Goal: Task Accomplishment & Management: Complete application form

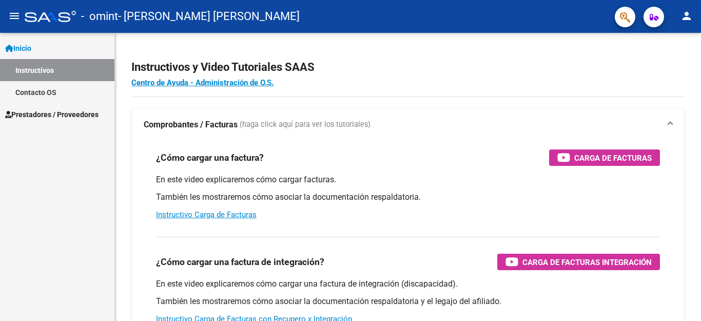
click at [51, 111] on span "Prestadores / Proveedores" at bounding box center [51, 114] width 93 height 11
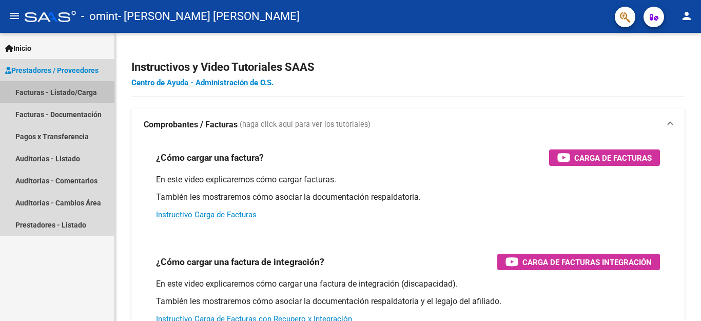
click at [50, 96] on link "Facturas - Listado/Carga" at bounding box center [57, 92] width 114 height 22
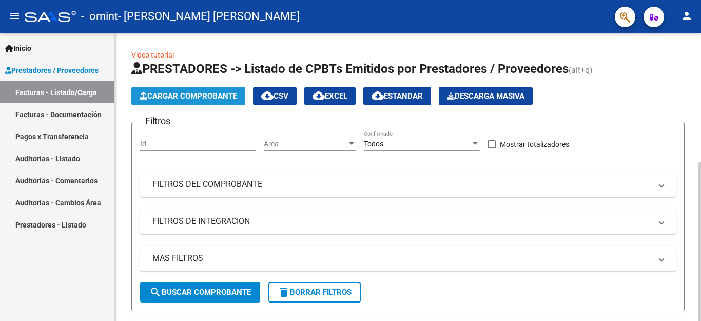
click at [191, 100] on span "Cargar Comprobante" at bounding box center [188, 95] width 97 height 9
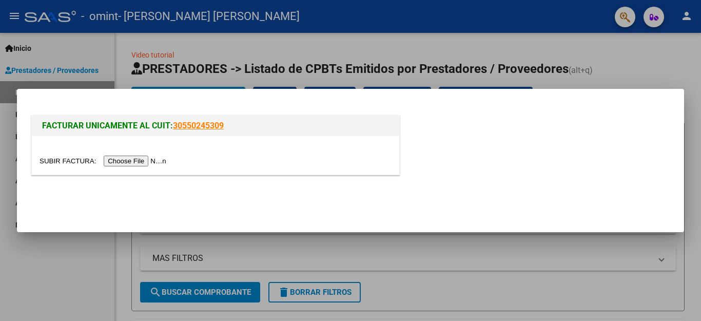
click at [136, 159] on input "file" at bounding box center [104, 160] width 130 height 11
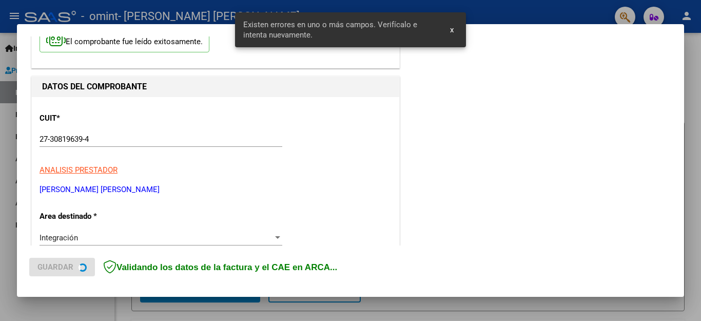
scroll to position [234, 0]
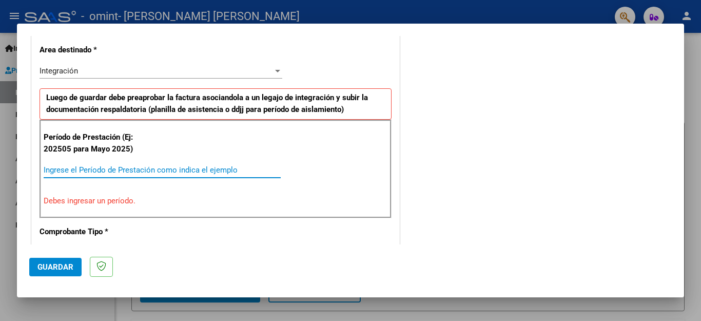
click at [172, 170] on input "Ingrese el Período de Prestación como indica el ejemplo" at bounding box center [162, 169] width 237 height 9
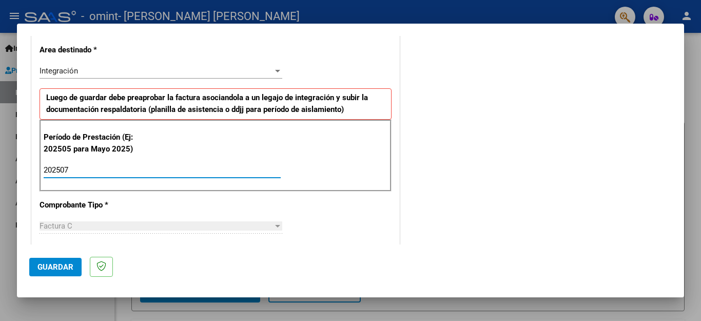
type input "202507"
click at [82, 226] on div "Factura C" at bounding box center [155, 225] width 233 height 9
click at [61, 262] on span "Guardar" at bounding box center [55, 266] width 36 height 9
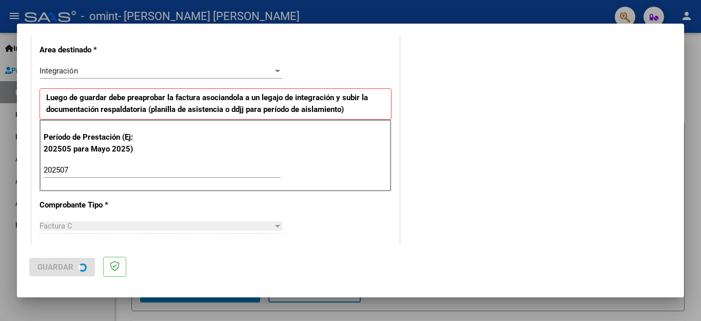
scroll to position [0, 0]
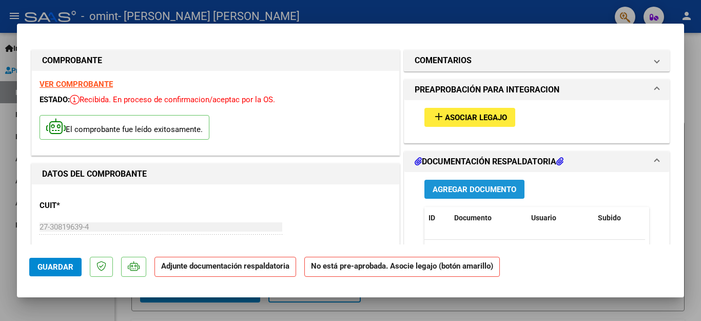
click at [443, 192] on span "Agregar Documento" at bounding box center [474, 189] width 84 height 9
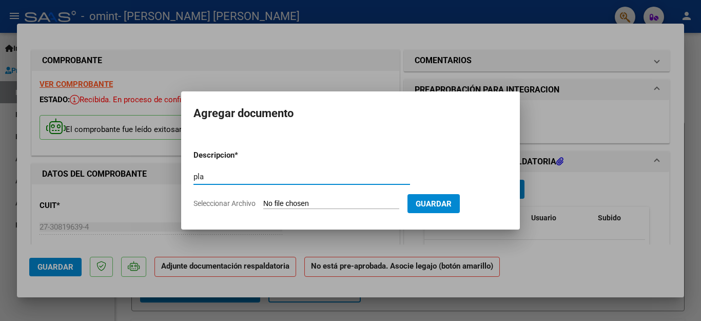
type input "planilla de asistencia"
click at [290, 203] on input "Seleccionar Archivo" at bounding box center [331, 204] width 136 height 10
type input "C:\fakepath\CamScanner [DATE] 10.31.pdf"
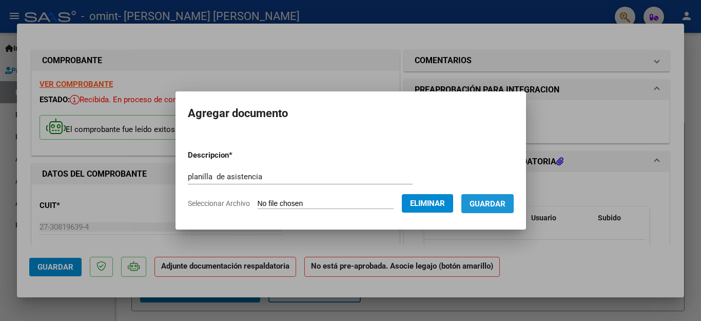
click at [492, 197] on button "Guardar" at bounding box center [487, 203] width 52 height 19
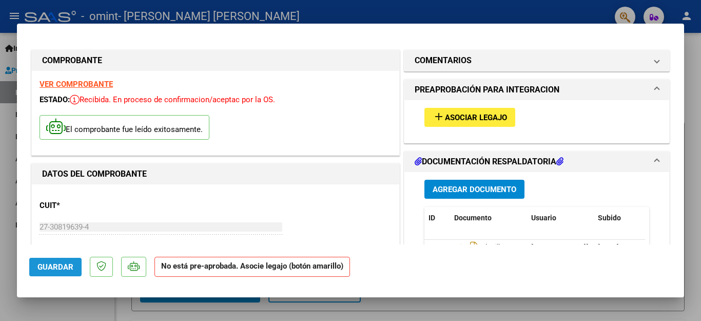
click at [55, 267] on span "Guardar" at bounding box center [55, 266] width 36 height 9
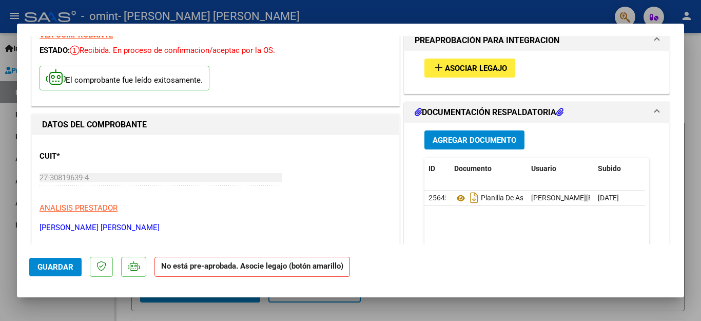
scroll to position [43, 0]
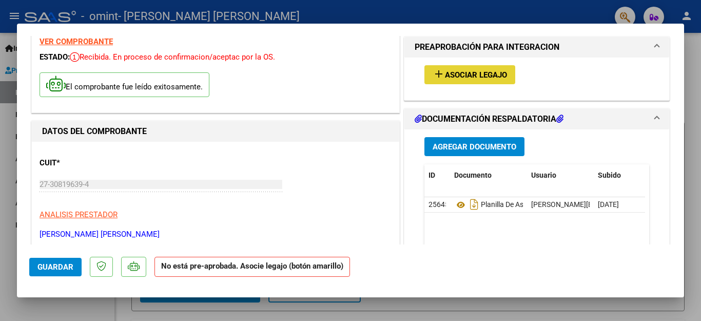
click at [468, 75] on span "Asociar Legajo" at bounding box center [476, 74] width 62 height 9
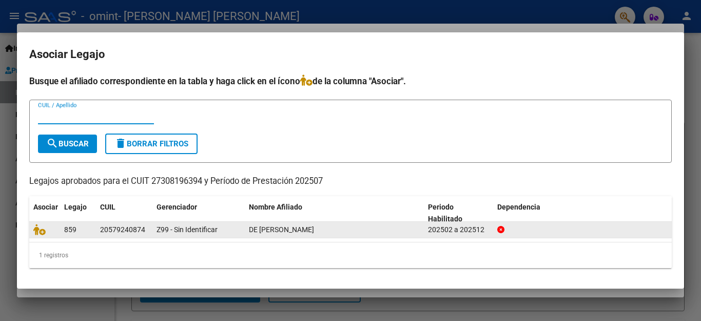
click at [276, 232] on span "DE [PERSON_NAME]" at bounding box center [281, 229] width 65 height 8
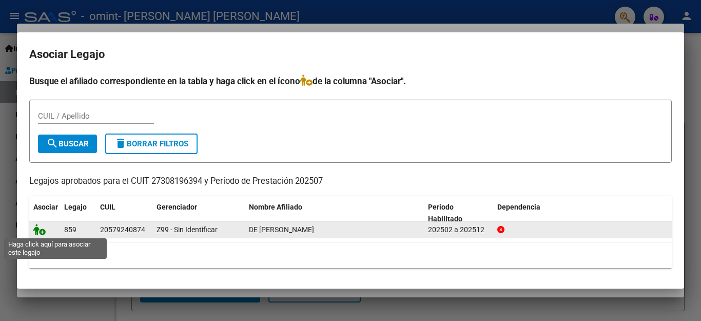
click at [36, 232] on icon at bounding box center [39, 229] width 12 height 11
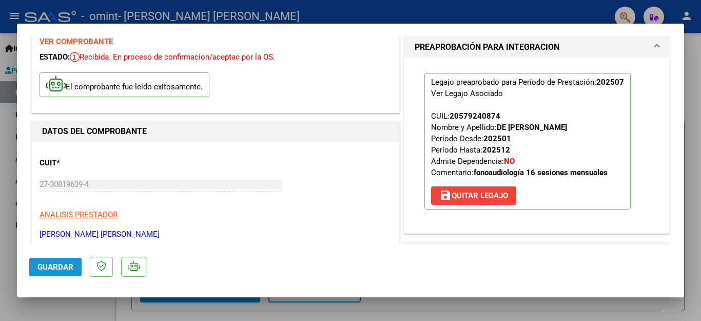
click at [61, 264] on span "Guardar" at bounding box center [55, 266] width 36 height 9
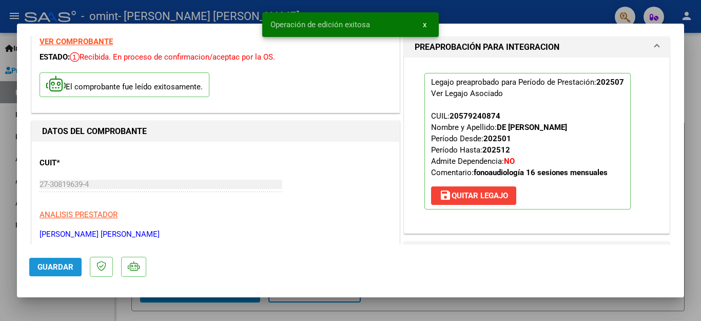
click at [61, 264] on span "Guardar" at bounding box center [55, 266] width 36 height 9
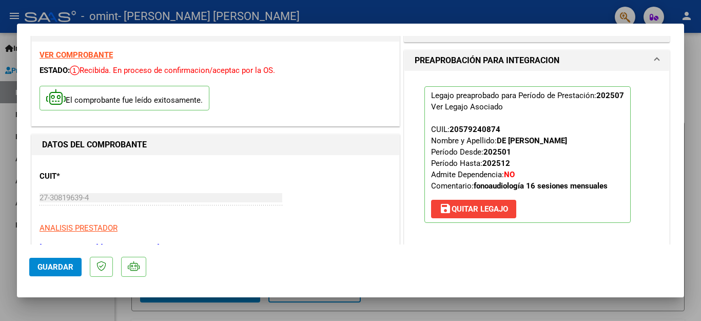
scroll to position [0, 0]
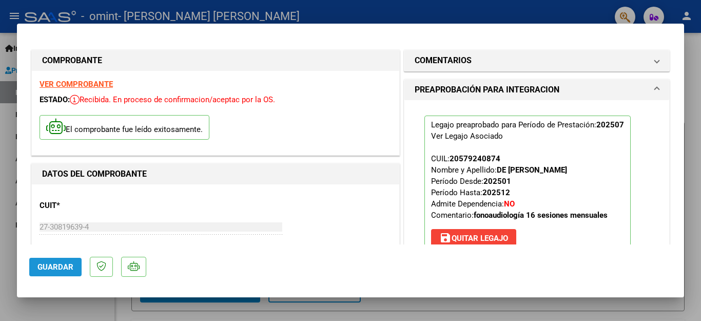
click at [73, 265] on button "Guardar" at bounding box center [55, 267] width 52 height 18
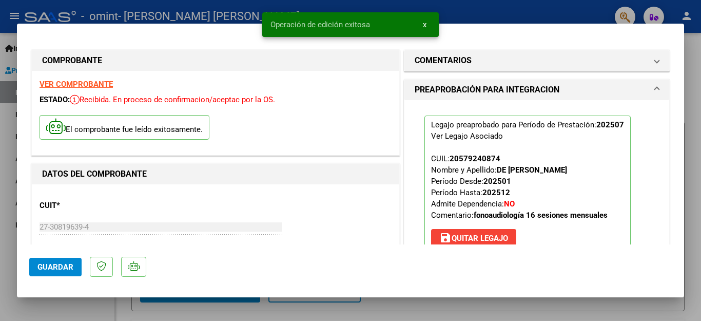
click at [686, 195] on div at bounding box center [350, 160] width 701 height 321
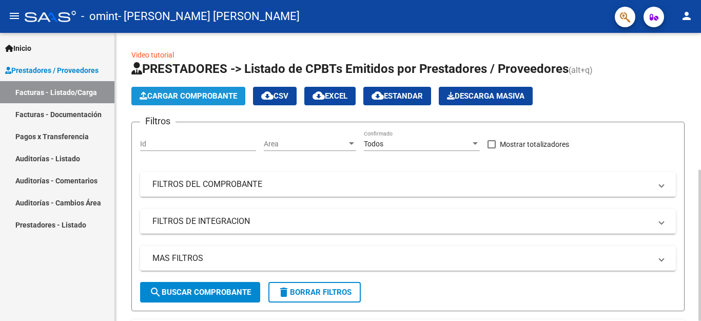
click at [178, 88] on button "Cargar Comprobante" at bounding box center [188, 96] width 114 height 18
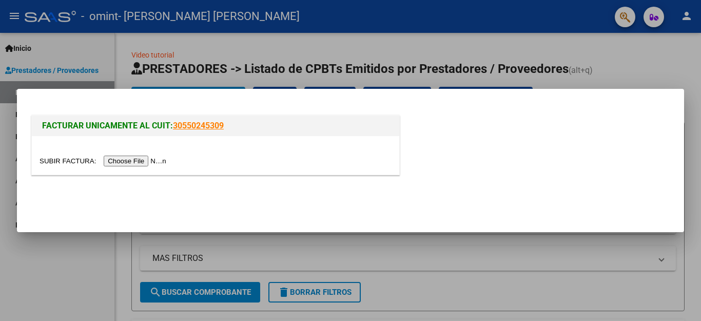
click at [137, 164] on input "file" at bounding box center [104, 160] width 130 height 11
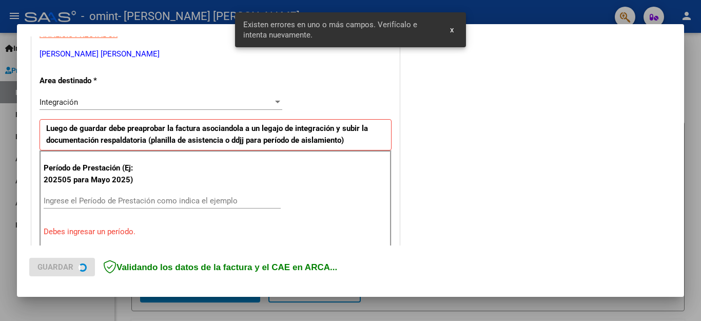
scroll to position [234, 0]
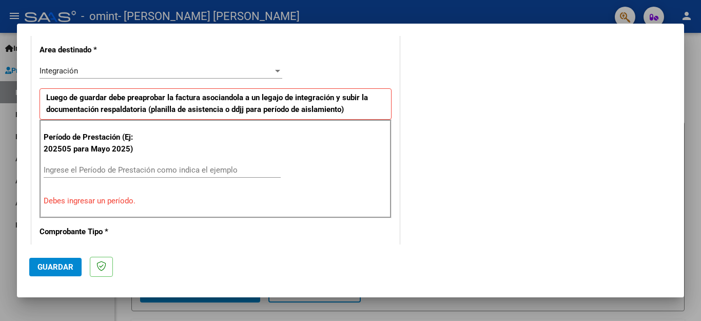
click at [90, 167] on input "Ingrese el Período de Prestación como indica el ejemplo" at bounding box center [162, 169] width 237 height 9
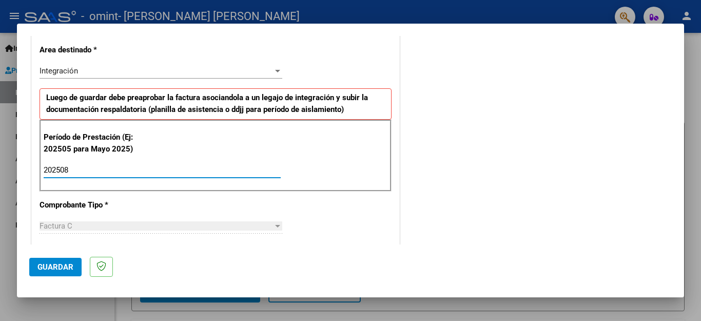
type input "202508"
click at [55, 266] on span "Guardar" at bounding box center [55, 266] width 36 height 9
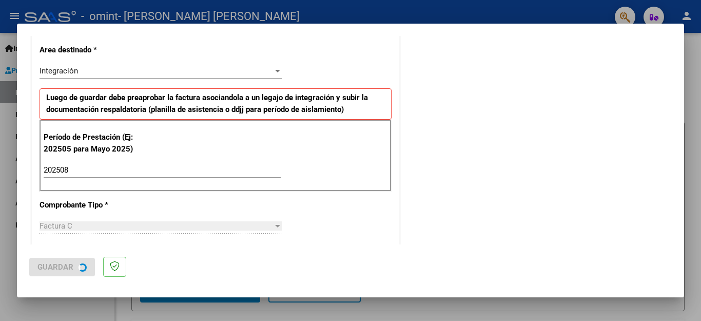
scroll to position [0, 0]
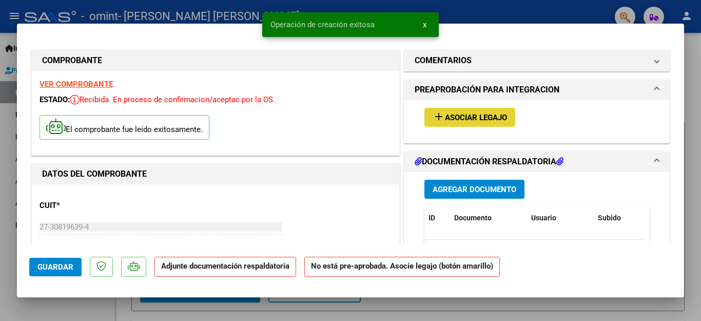
click at [450, 115] on span "Asociar Legajo" at bounding box center [476, 117] width 62 height 9
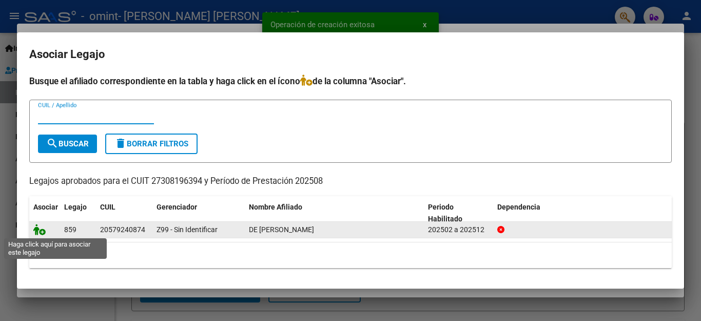
click at [40, 230] on icon at bounding box center [39, 229] width 12 height 11
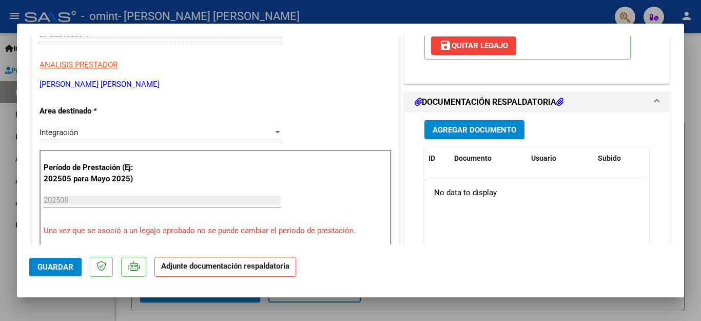
scroll to position [200, 0]
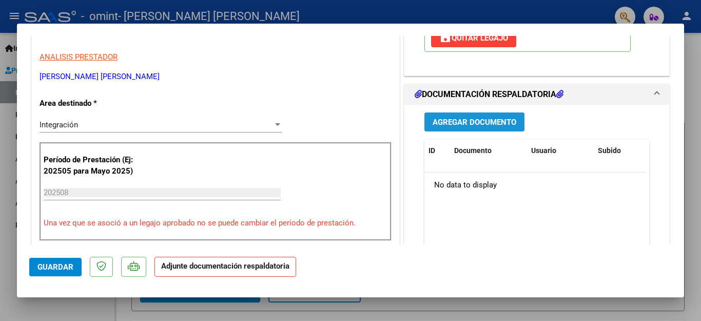
click at [487, 116] on button "Agregar Documento" at bounding box center [474, 121] width 100 height 19
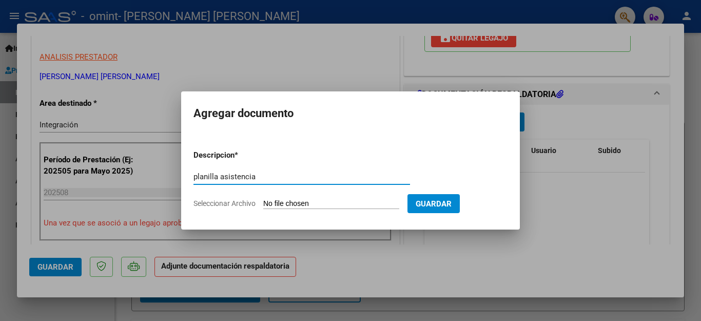
type input "planilla asistencia"
click at [322, 203] on input "Seleccionar Archivo" at bounding box center [331, 204] width 136 height 10
type input "C:\fakepath\CamScanner [DATE] 10.36.pdf"
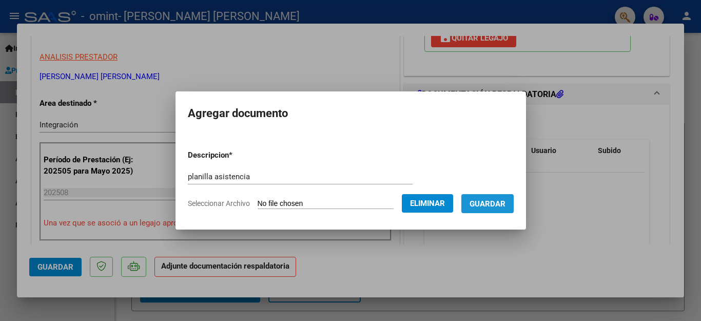
click at [476, 204] on span "Guardar" at bounding box center [487, 203] width 36 height 9
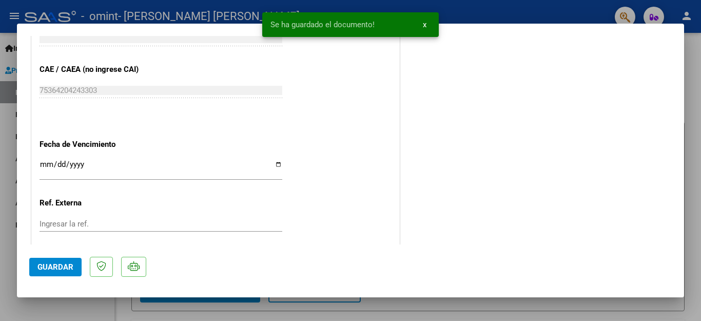
scroll to position [697, 0]
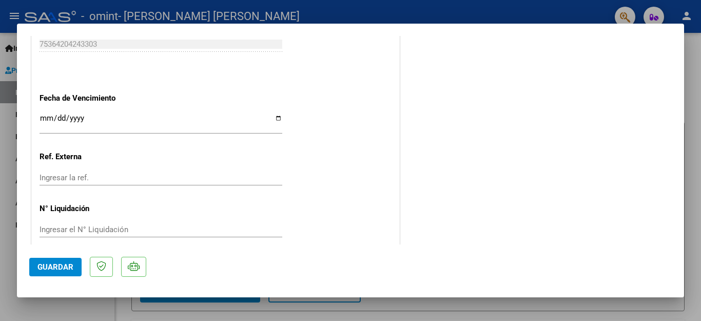
click at [55, 263] on span "Guardar" at bounding box center [55, 266] width 36 height 9
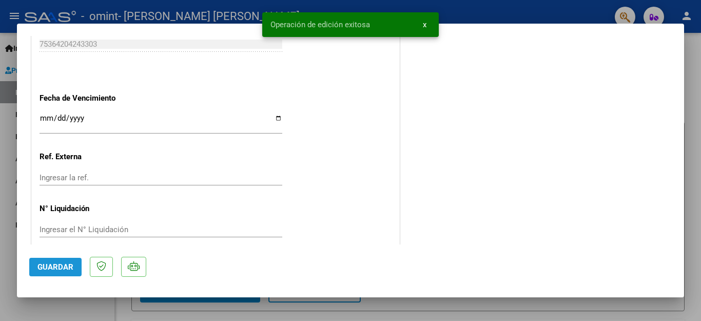
click at [55, 263] on span "Guardar" at bounding box center [55, 266] width 36 height 9
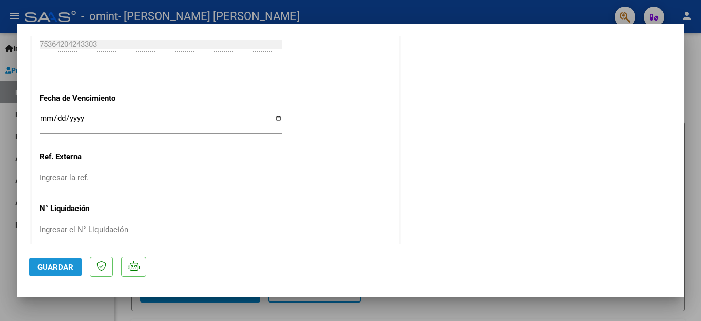
click at [65, 273] on button "Guardar" at bounding box center [55, 267] width 52 height 18
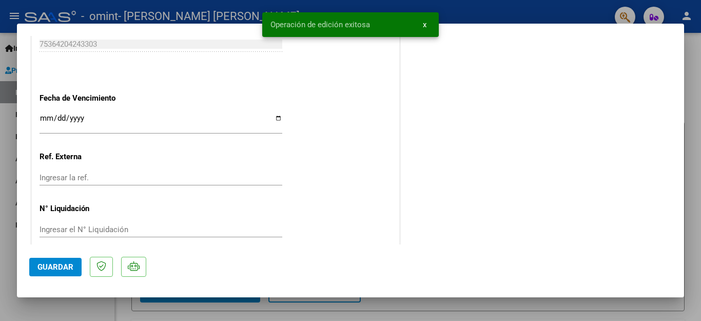
click at [691, 77] on div at bounding box center [350, 160] width 701 height 321
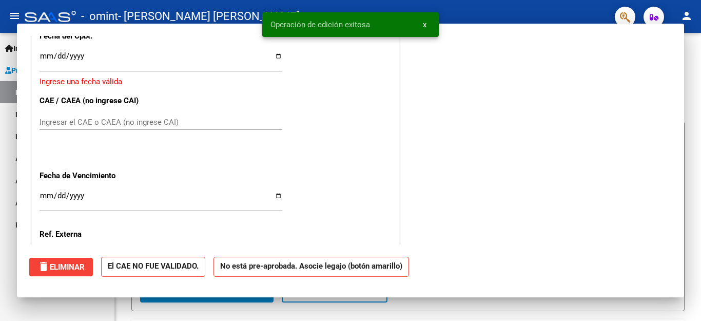
scroll to position [0, 0]
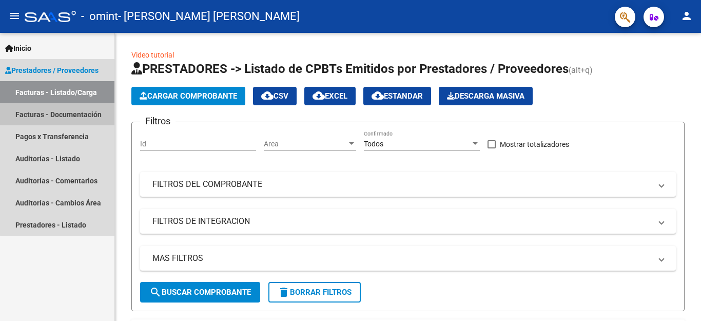
click at [90, 115] on link "Facturas - Documentación" at bounding box center [57, 114] width 114 height 22
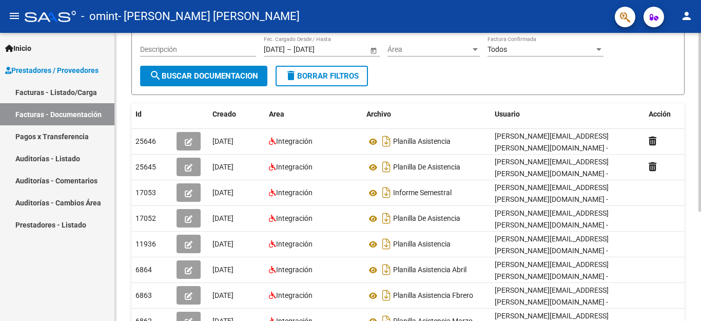
scroll to position [140, 0]
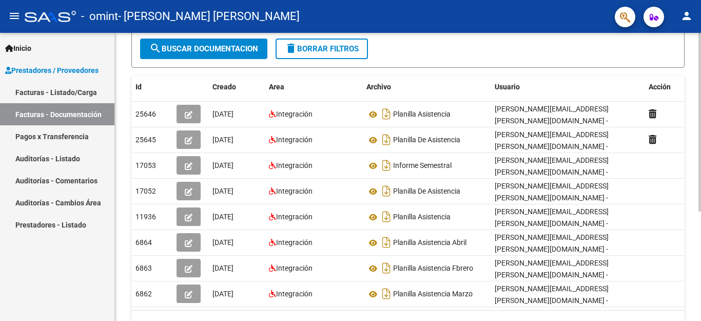
click at [691, 211] on div at bounding box center [699, 122] width 3 height 179
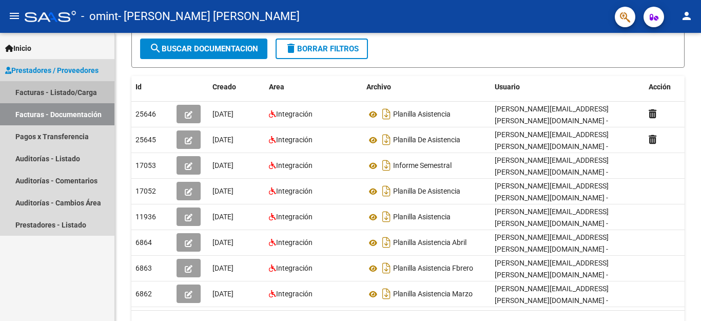
click at [42, 90] on link "Facturas - Listado/Carga" at bounding box center [57, 92] width 114 height 22
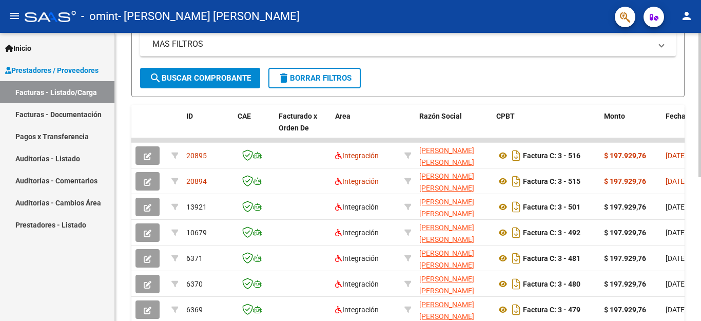
scroll to position [220, 0]
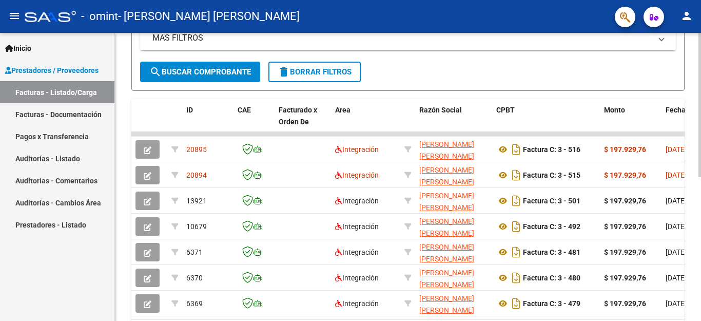
click at [691, 177] on div at bounding box center [699, 105] width 3 height 144
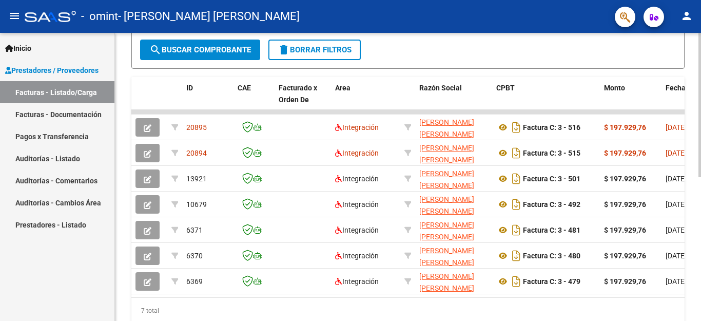
scroll to position [202, 0]
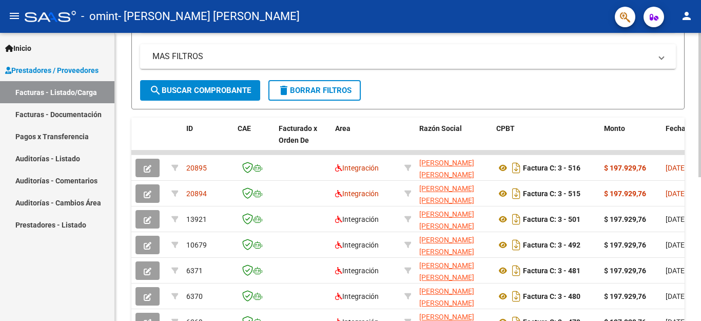
click at [691, 142] on div at bounding box center [699, 105] width 3 height 144
